Goal: Find specific page/section: Find specific page/section

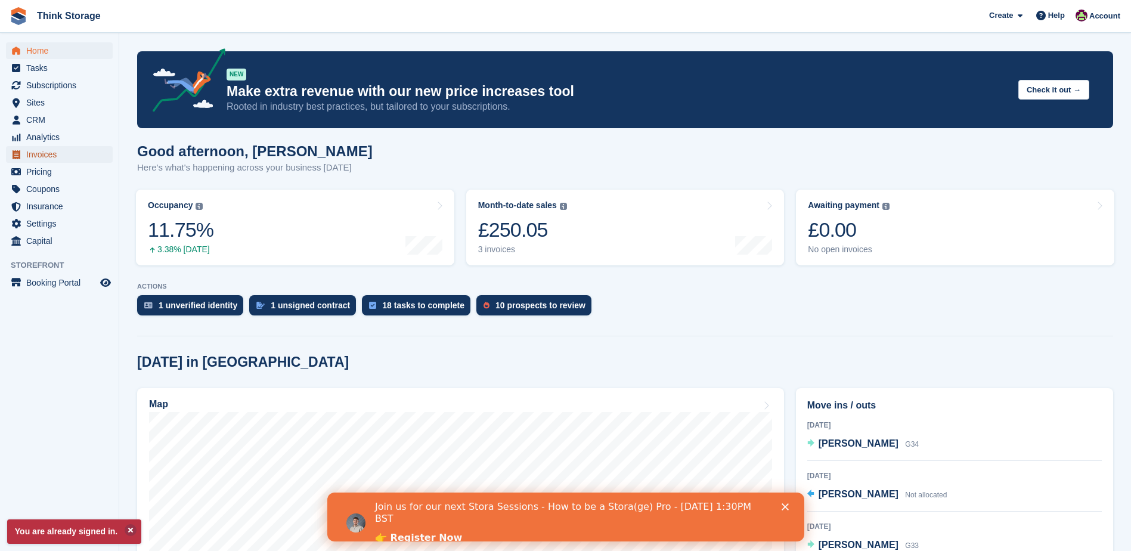
click at [47, 151] on span "Invoices" at bounding box center [62, 154] width 72 height 17
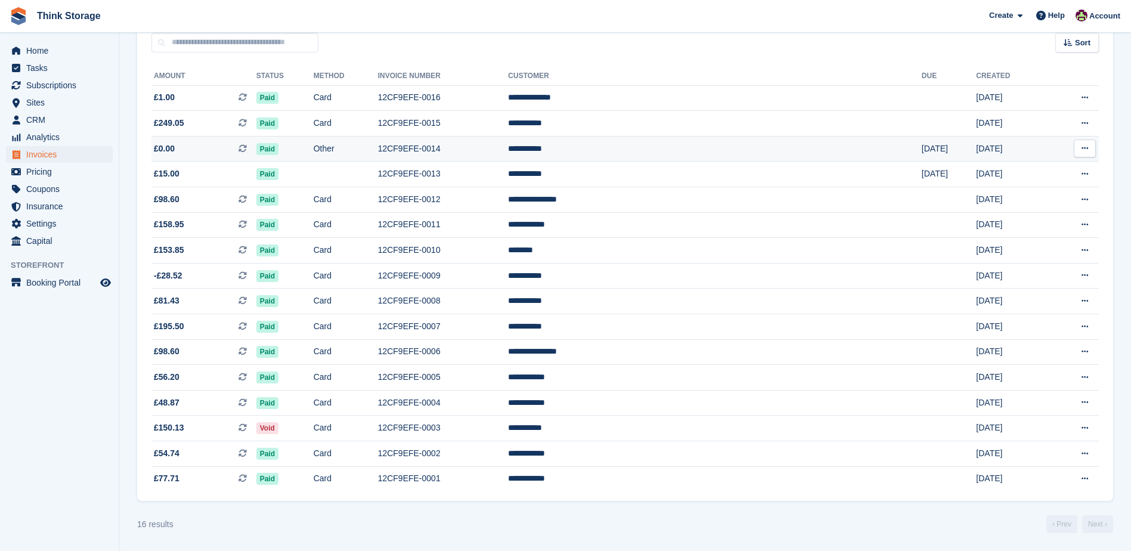
scroll to position [15, 0]
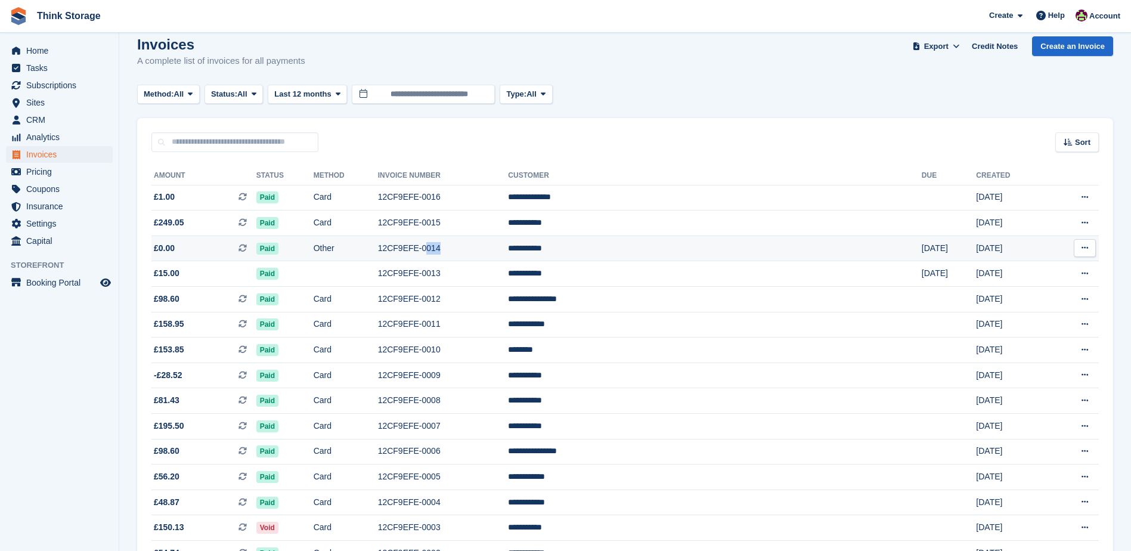
drag, startPoint x: 538, startPoint y: 246, endPoint x: 522, endPoint y: 247, distance: 16.1
click at [509, 247] on td "12CF9EFE-0014" at bounding box center [443, 248] width 131 height 26
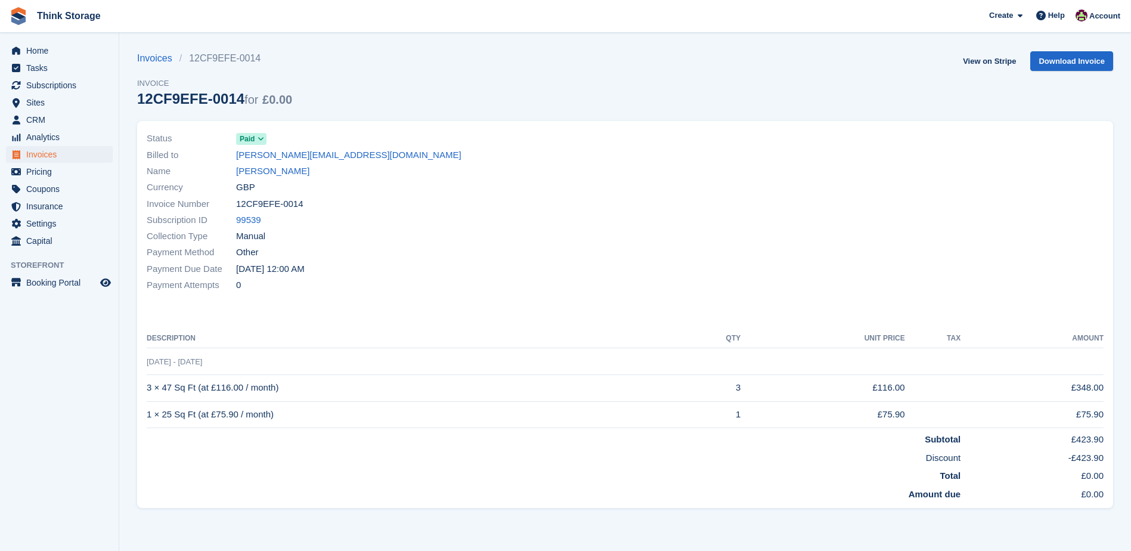
drag, startPoint x: 302, startPoint y: 202, endPoint x: 238, endPoint y: 204, distance: 63.2
click at [238, 204] on div "Invoice Number 12CF9EFE-0014" at bounding box center [383, 204] width 472 height 16
click at [311, 207] on div "Invoice Number 12CF9EFE-0014" at bounding box center [383, 204] width 472 height 16
drag, startPoint x: 297, startPoint y: 203, endPoint x: 238, endPoint y: 204, distance: 59.0
click at [238, 204] on div "Invoice Number 12CF9EFE-0014" at bounding box center [383, 204] width 472 height 16
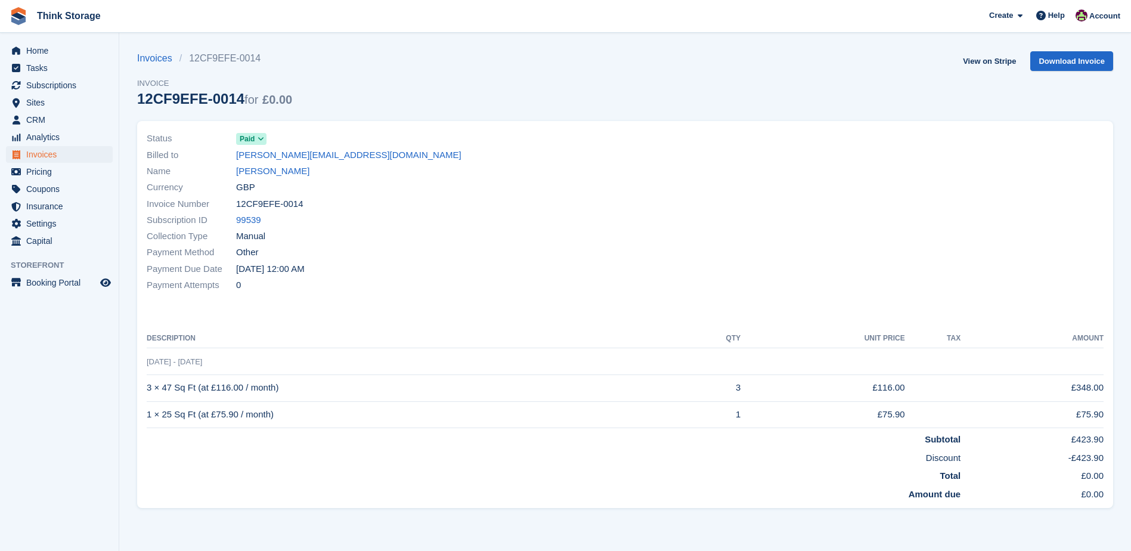
copy span "12CF9EFE-0014"
drag, startPoint x: 284, startPoint y: 385, endPoint x: 147, endPoint y: 390, distance: 136.6
click at [147, 390] on td "3 × 47 Sq Ft (at £116.00 / month)" at bounding box center [414, 387] width 534 height 27
copy td "3 × 47 Sq Ft (at £116.00 / month)"
drag, startPoint x: 275, startPoint y: 415, endPoint x: 146, endPoint y: 413, distance: 129.4
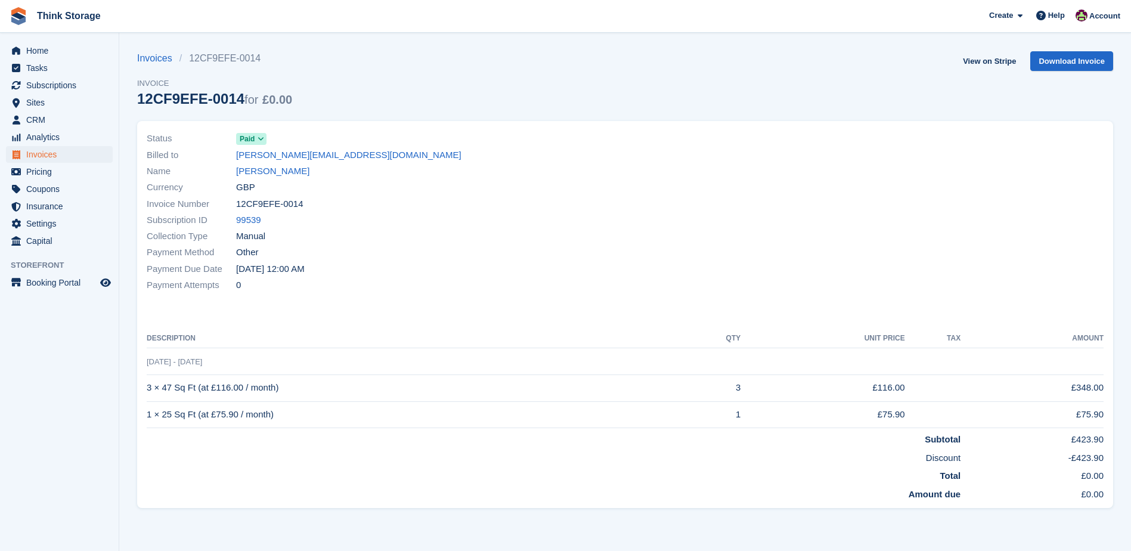
click at [146, 413] on div "Status Paid Billed to ian@madlug.com Name Ian McKeown Currency GBP Invoice Numb…" at bounding box center [625, 314] width 976 height 387
drag, startPoint x: 146, startPoint y: 413, endPoint x: 283, endPoint y: 415, distance: 136.5
click at [283, 415] on td "1 × 25 Sq Ft (at £75.90 / month)" at bounding box center [414, 414] width 534 height 27
drag, startPoint x: 277, startPoint y: 414, endPoint x: 147, endPoint y: 414, distance: 130.6
click at [147, 414] on td "1 × 25 Sq Ft (at £75.90 / month)" at bounding box center [414, 414] width 534 height 27
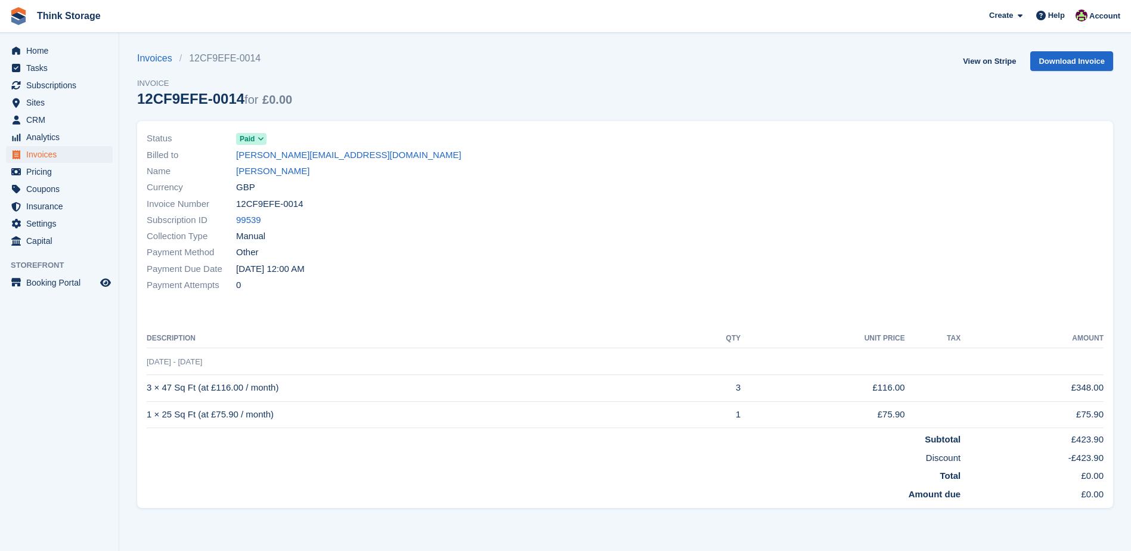
copy td "1 × 25 Sq Ft (at £75.90 / month)"
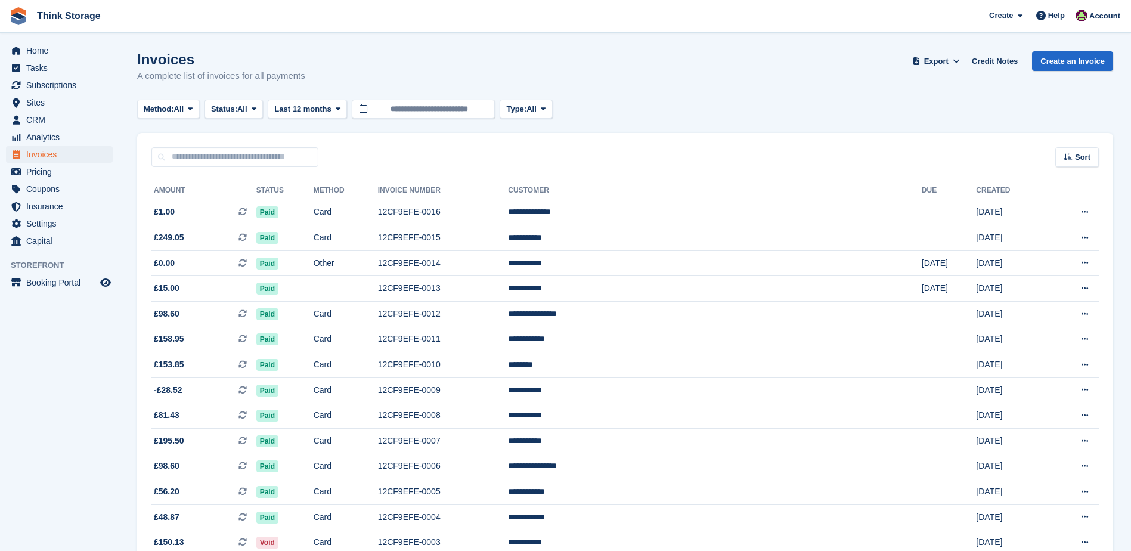
scroll to position [15, 0]
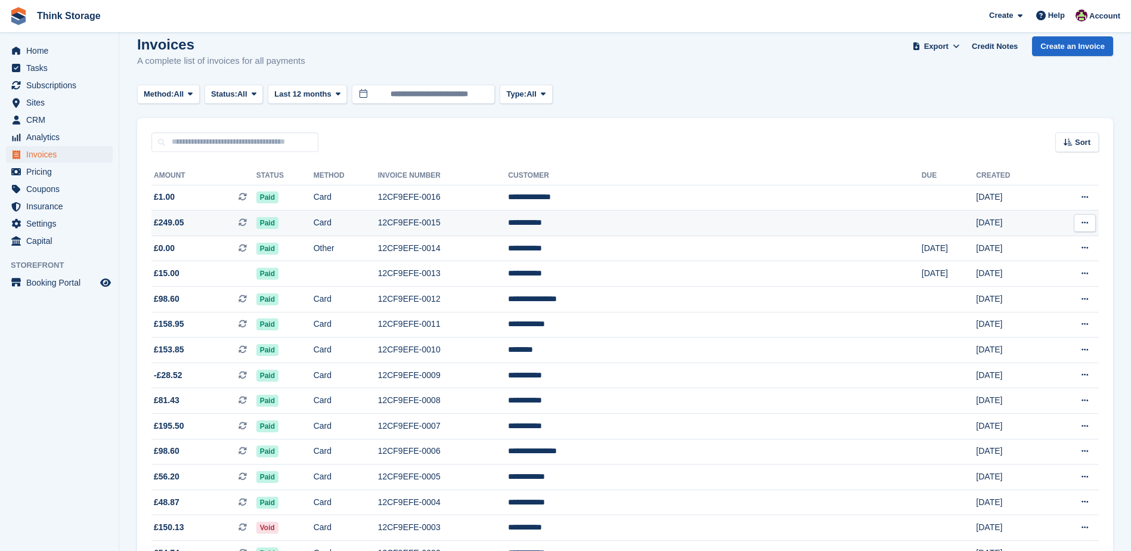
click at [509, 220] on td "12CF9EFE-0015" at bounding box center [443, 223] width 131 height 26
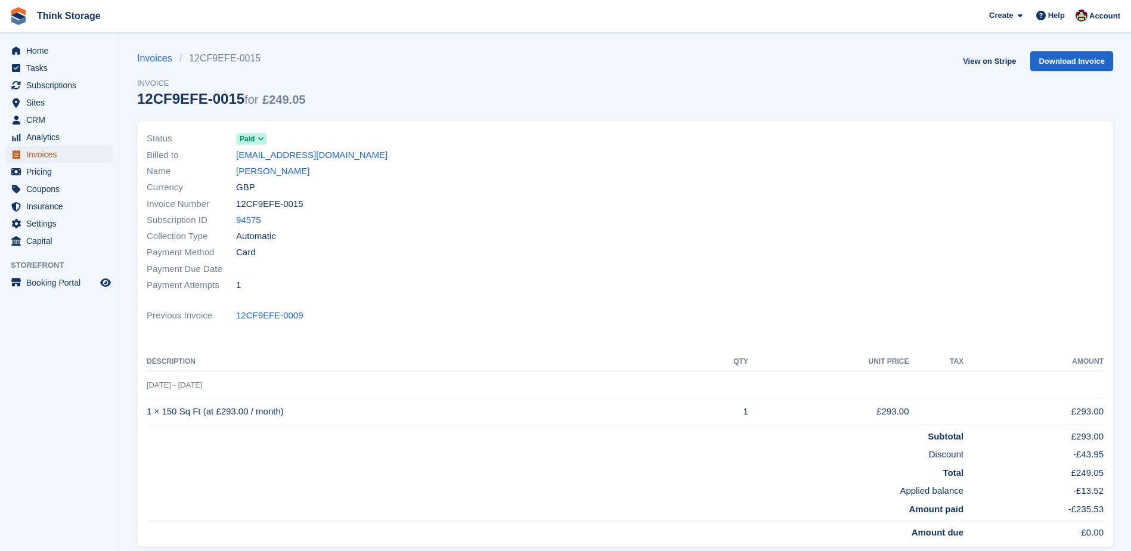
click at [33, 156] on span "Invoices" at bounding box center [62, 154] width 72 height 17
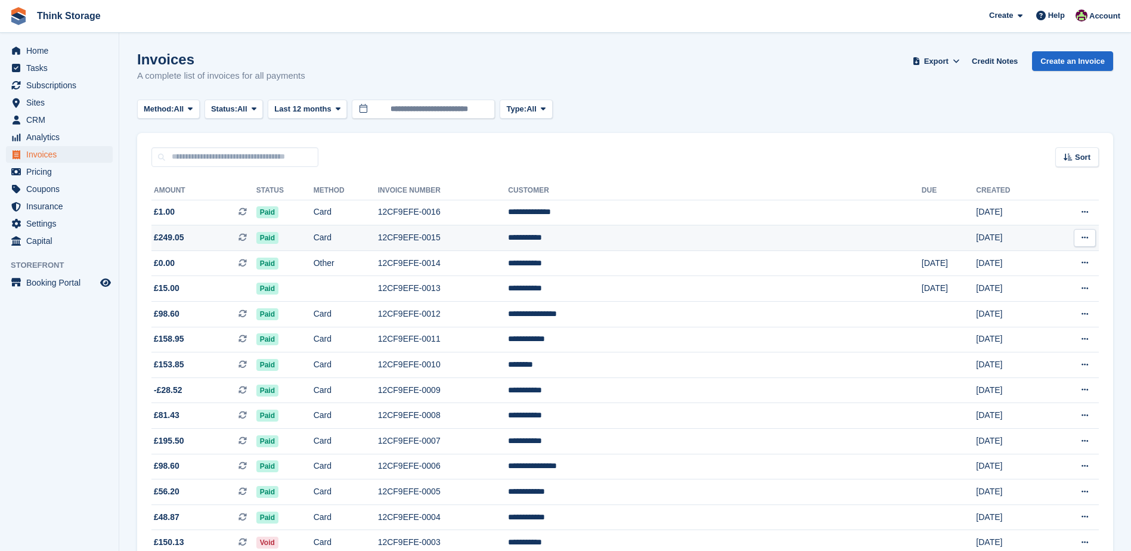
click at [686, 238] on td "**********" at bounding box center [714, 238] width 413 height 26
click at [494, 236] on td "12CF9EFE-0015" at bounding box center [443, 238] width 131 height 26
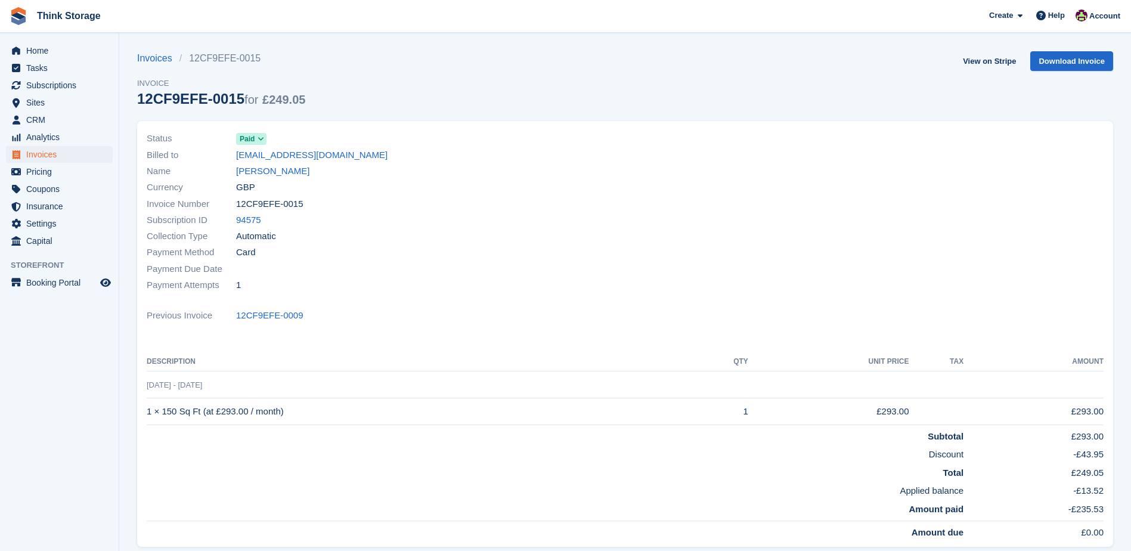
drag, startPoint x: 299, startPoint y: 201, endPoint x: 234, endPoint y: 204, distance: 65.1
click at [234, 204] on div "Invoice Number 12CF9EFE-0015" at bounding box center [383, 204] width 472 height 16
copy div "12CF9EFE-0015"
click at [305, 264] on div "Payment Due Date" at bounding box center [383, 269] width 472 height 16
drag, startPoint x: 289, startPoint y: 409, endPoint x: 148, endPoint y: 412, distance: 140.7
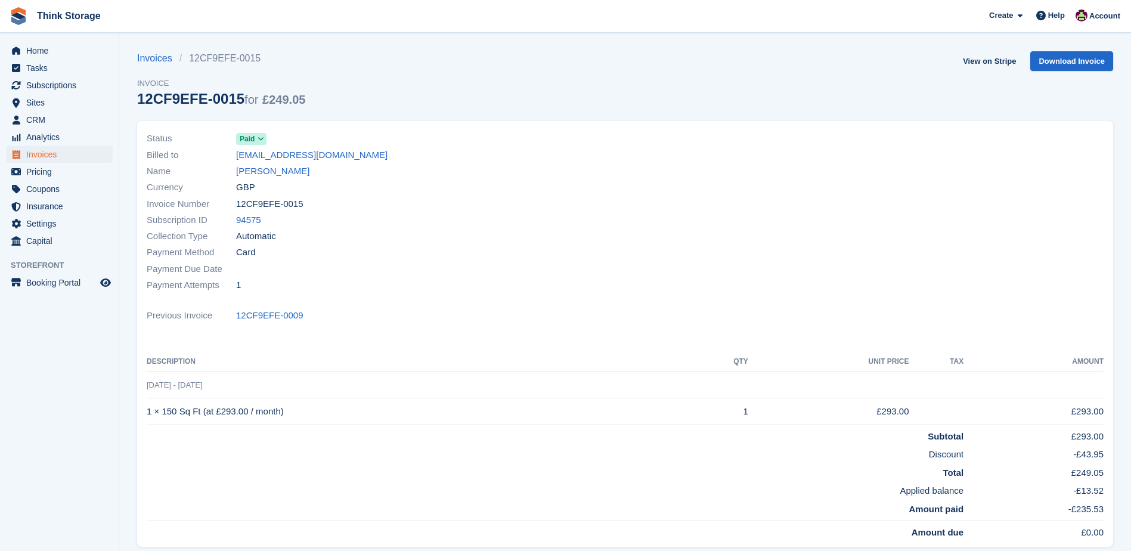
click at [148, 412] on td "1 × 150 Sq Ft (at £293.00 / month)" at bounding box center [418, 411] width 543 height 27
copy td "1 × 150 Sq Ft (at £293.00 / month)"
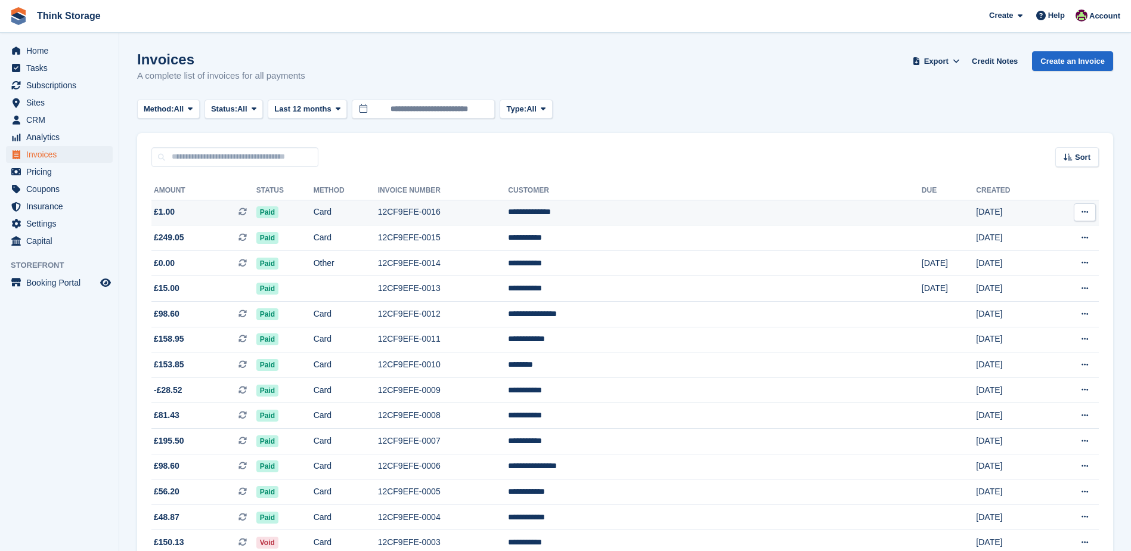
click at [495, 212] on td "12CF9EFE-0016" at bounding box center [443, 213] width 131 height 26
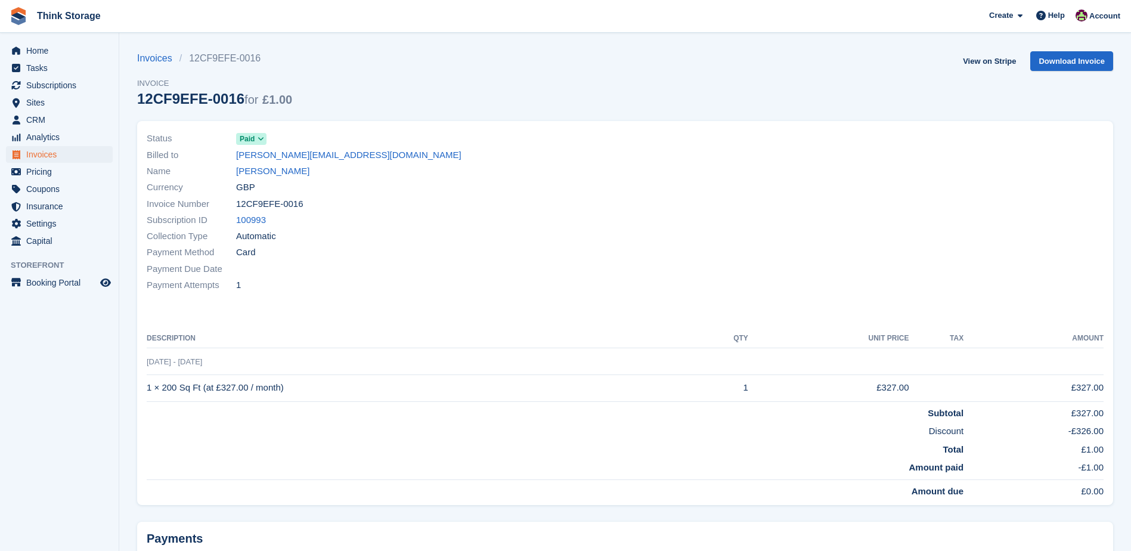
drag, startPoint x: 302, startPoint y: 204, endPoint x: 238, endPoint y: 206, distance: 64.4
click at [238, 206] on div "Invoice Number 12CF9EFE-0016" at bounding box center [383, 204] width 472 height 16
copy span "12CF9EFE-0016"
drag, startPoint x: 393, startPoint y: 305, endPoint x: 289, endPoint y: 408, distance: 146.7
click at [394, 305] on div "Status Paid Billed to [PERSON_NAME][EMAIL_ADDRESS][DOMAIN_NAME] Name [PERSON_NA…" at bounding box center [625, 313] width 976 height 384
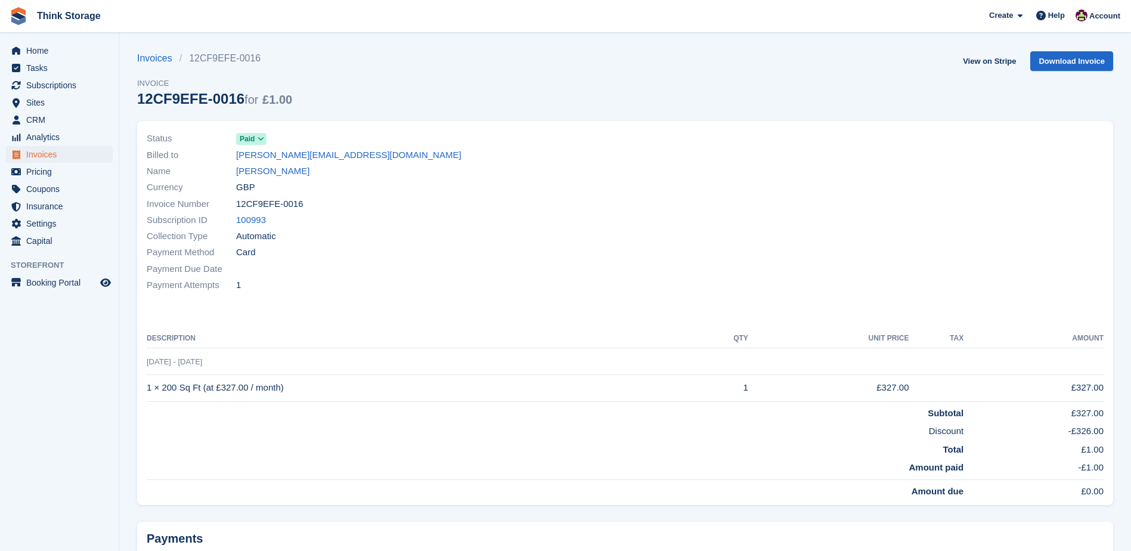
drag, startPoint x: 288, startPoint y: 385, endPoint x: 148, endPoint y: 389, distance: 140.1
click at [148, 389] on td "1 × 200 Sq Ft (at £327.00 / month)" at bounding box center [418, 387] width 543 height 27
copy td "1 × 200 Sq Ft (at £327.00 / month)"
click at [46, 153] on span "Invoices" at bounding box center [62, 154] width 72 height 17
